Goal: Find specific page/section: Find specific page/section

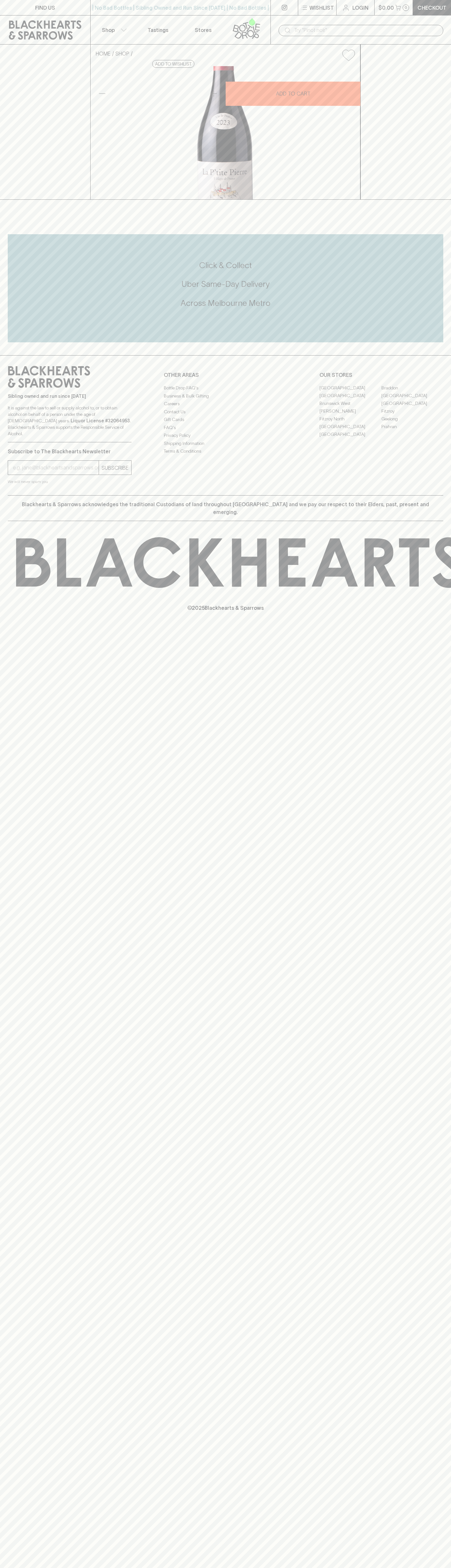
click at [413, 392] on link "Braddon" at bounding box center [413, 388] width 62 height 8
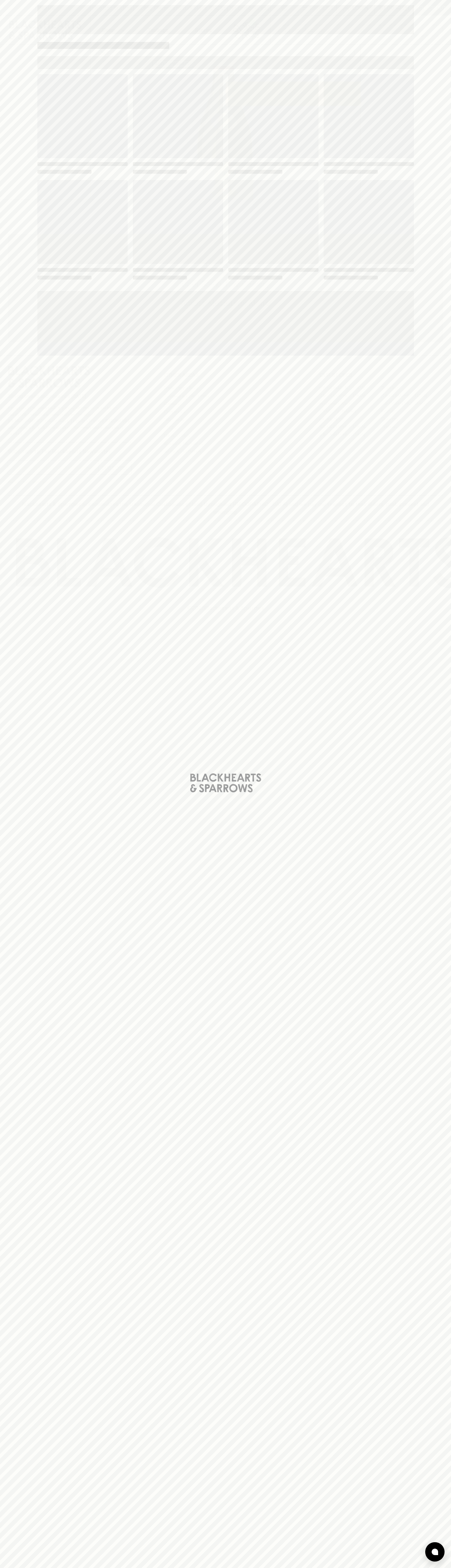
click at [306, 176] on div "Loading" at bounding box center [226, 178] width 376 height 206
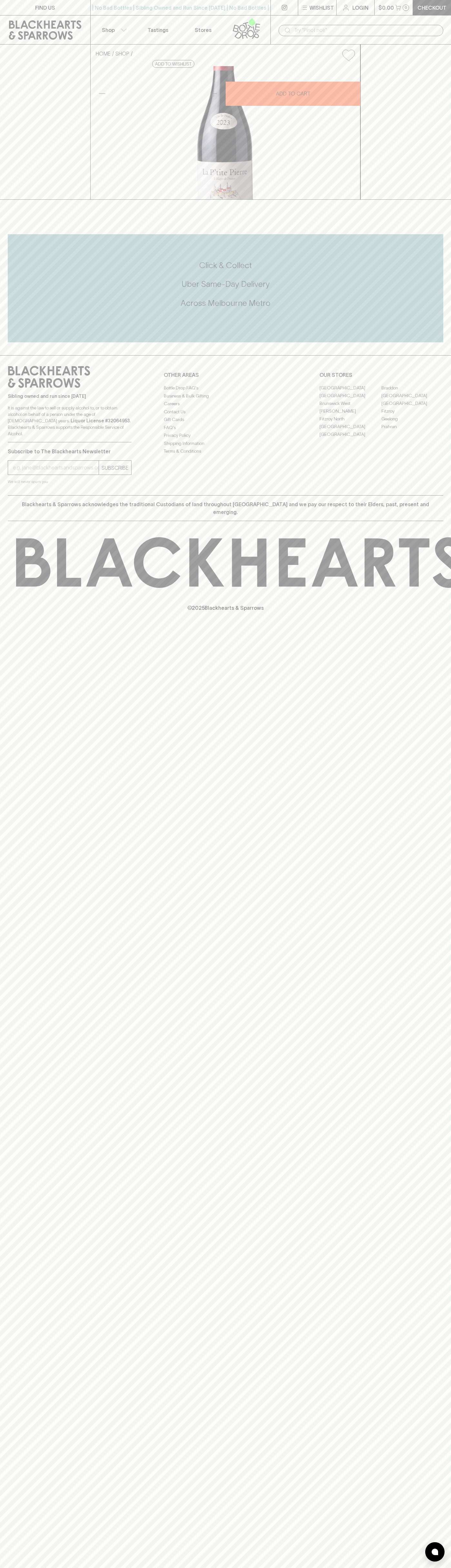
click at [389, 23] on div "​" at bounding box center [361, 30] width 181 height 29
click at [449, 1114] on div "FIND US | No Bad Bottles | Sibling Owned and Run Since [DATE] | No Bad Bottles …" at bounding box center [225, 784] width 451 height 1568
click at [390, 1568] on html "FIND US | No Bad Bottles | Sibling Owned and Run Since [DATE] | No Bad Bottles …" at bounding box center [225, 784] width 451 height 1568
click at [8, 1568] on html "FIND US | No Bad Bottles | Sibling Owned and Run Since [DATE] | No Bad Bottles …" at bounding box center [225, 784] width 451 height 1568
